Goal: Navigation & Orientation: Find specific page/section

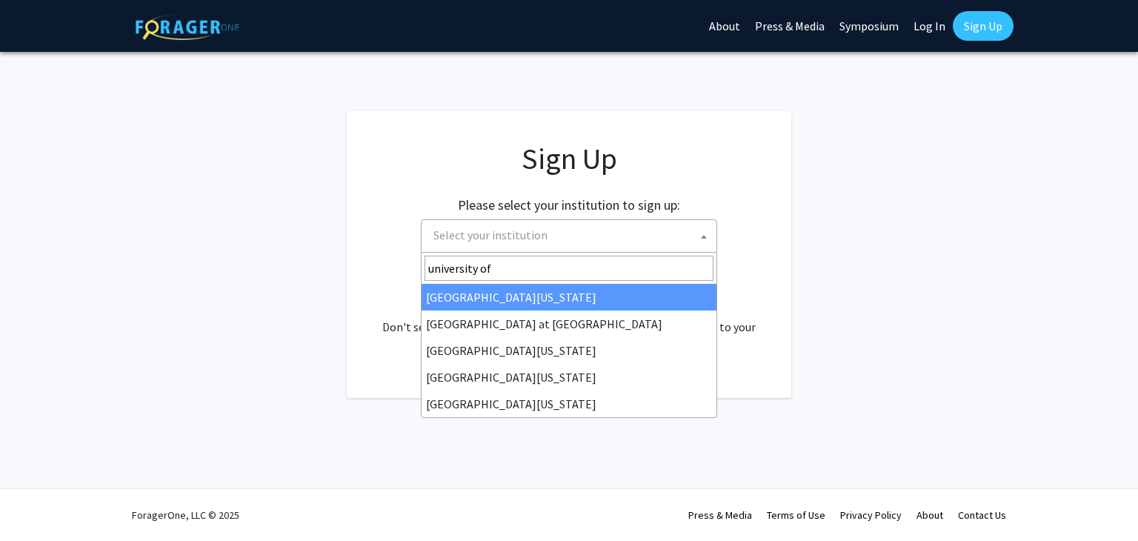
type input "university of m"
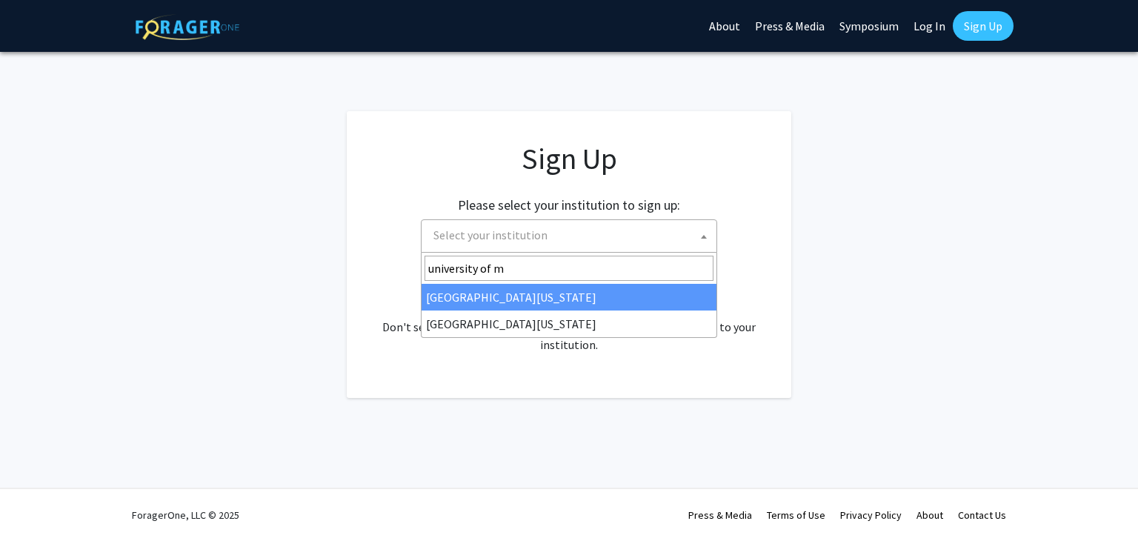
select select "31"
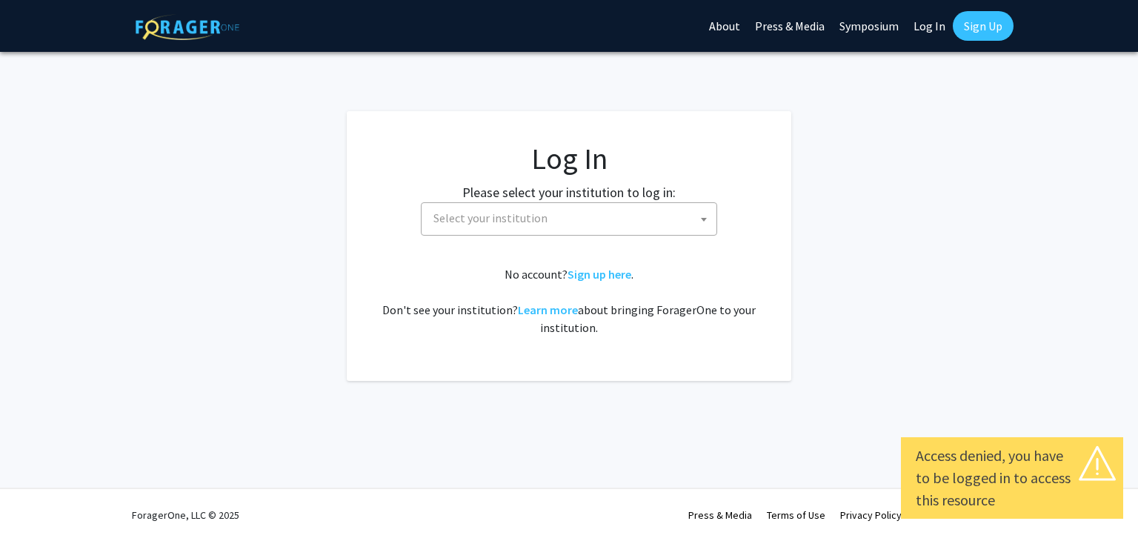
select select
click at [722, 31] on link "About" at bounding box center [725, 26] width 46 height 52
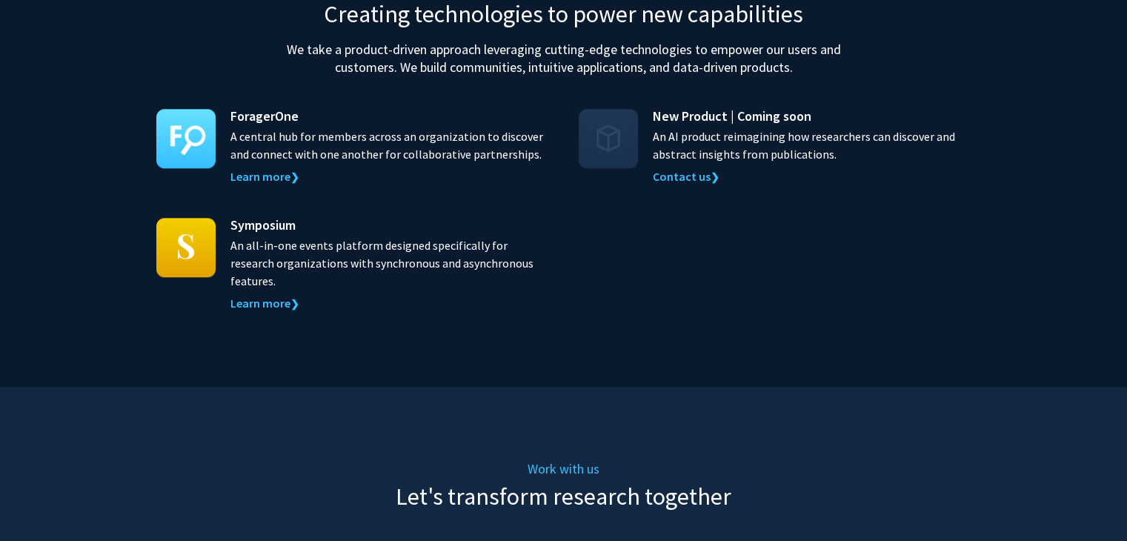
scroll to position [1479, 0]
